Goal: Information Seeking & Learning: Learn about a topic

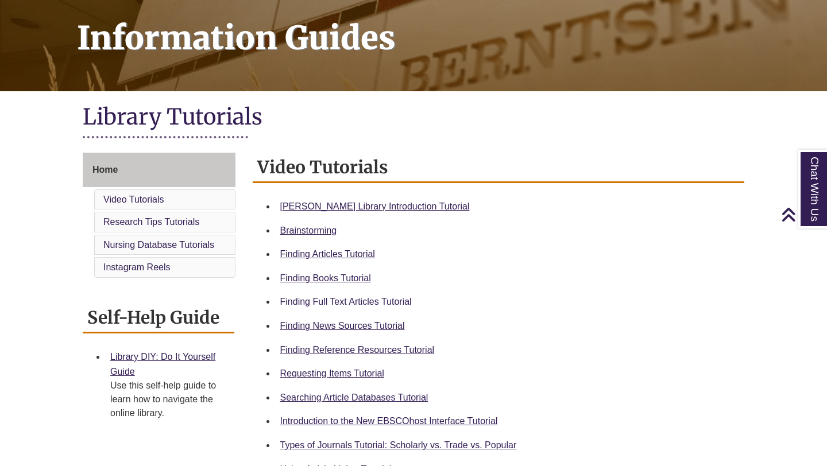
scroll to position [170, 0]
click at [367, 327] on link "Finding News Sources Tutorial" at bounding box center [342, 326] width 125 height 10
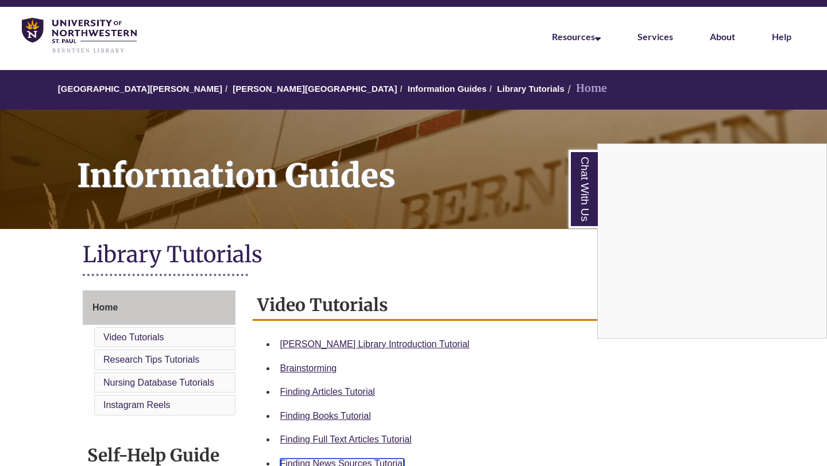
scroll to position [0, 0]
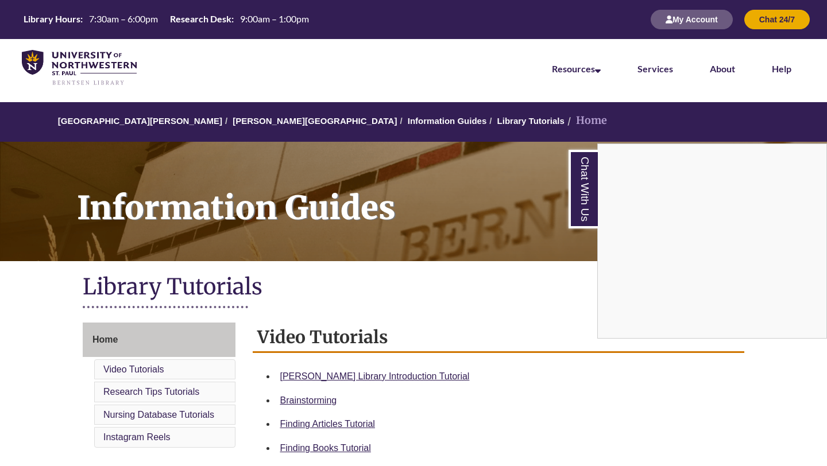
click at [253, 124] on div "Chat With Us" at bounding box center [413, 233] width 827 height 466
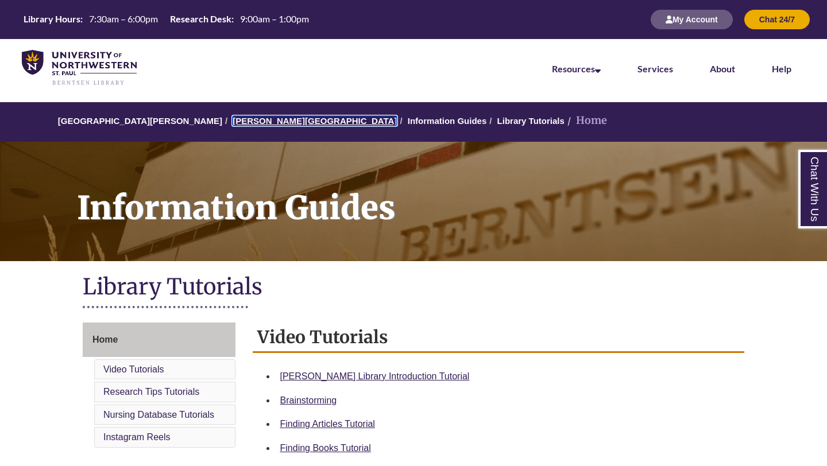
click at [257, 119] on link "[PERSON_NAME][GEOGRAPHIC_DATA]" at bounding box center [314, 121] width 164 height 10
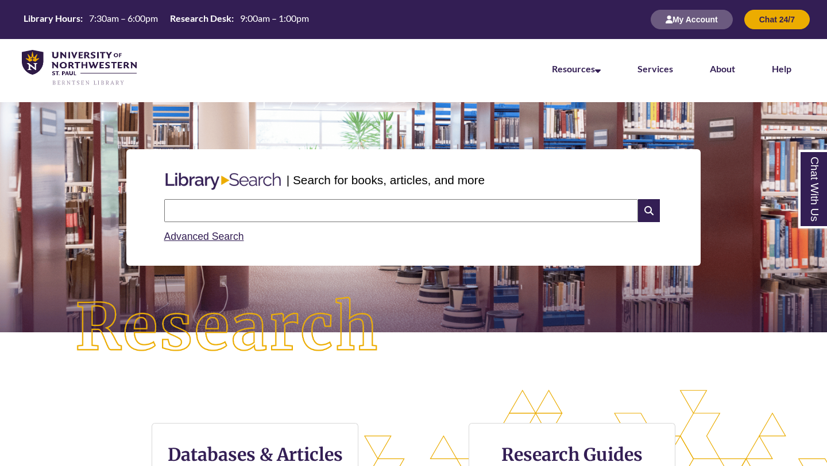
click at [423, 201] on input "text" at bounding box center [401, 210] width 474 height 23
type input "**********"
